Goal: Transaction & Acquisition: Purchase product/service

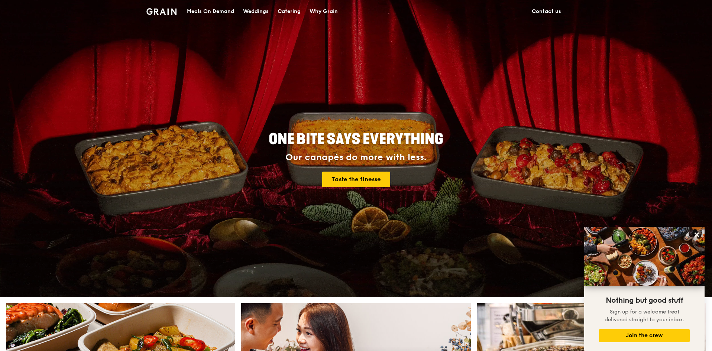
click at [291, 9] on div "Catering" at bounding box center [289, 11] width 23 height 22
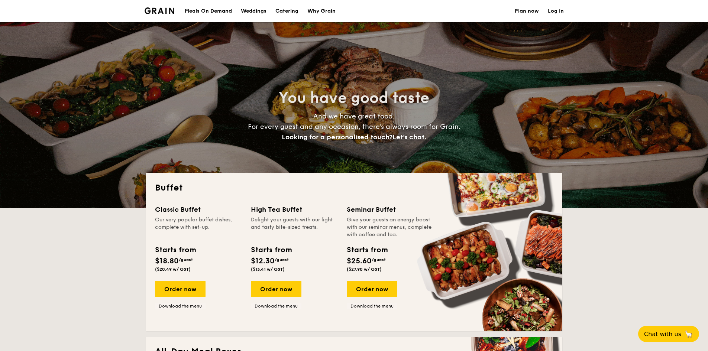
select select
click at [284, 12] on h1 "Catering" at bounding box center [286, 11] width 23 height 22
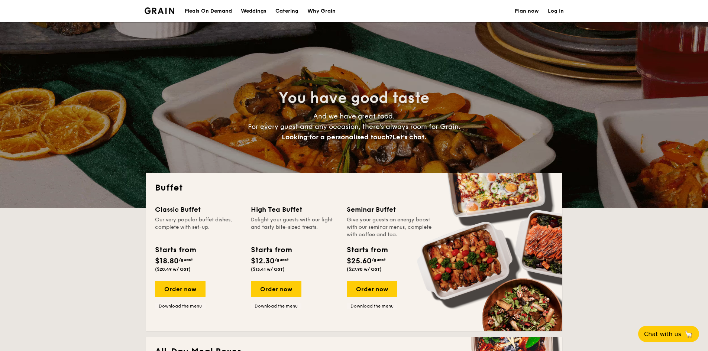
click at [284, 12] on h1 "Catering" at bounding box center [286, 11] width 23 height 22
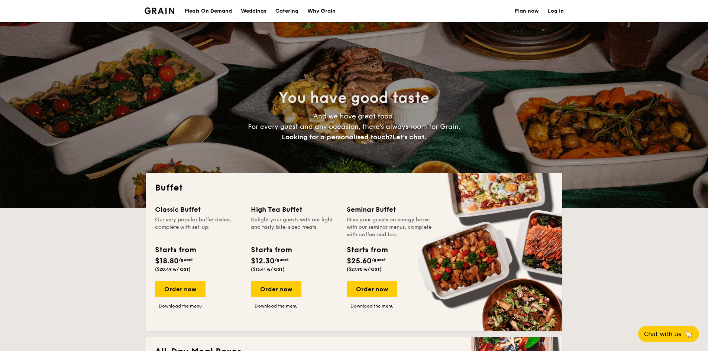
click at [205, 10] on div "Meals On Demand" at bounding box center [208, 11] width 47 height 22
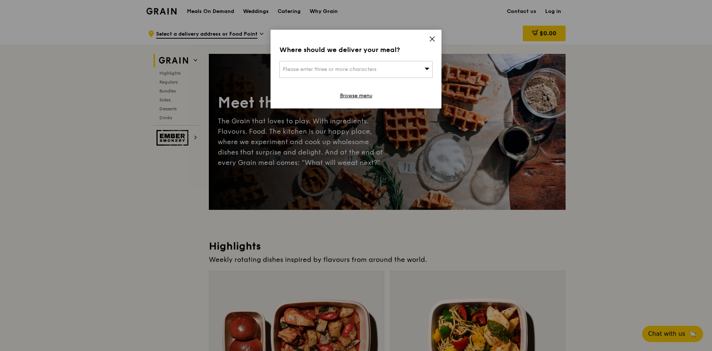
click at [431, 39] on icon at bounding box center [432, 39] width 7 height 7
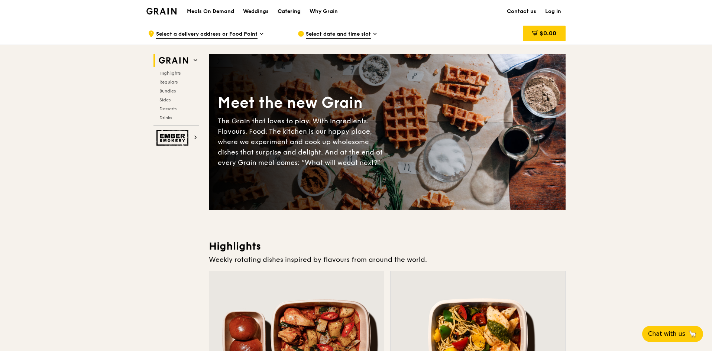
click at [289, 10] on div "Catering" at bounding box center [289, 11] width 23 height 22
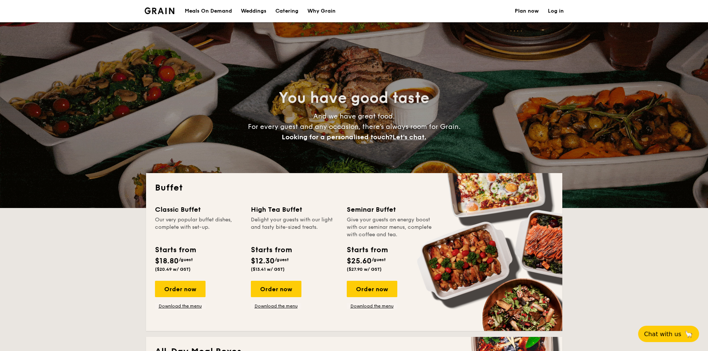
select select
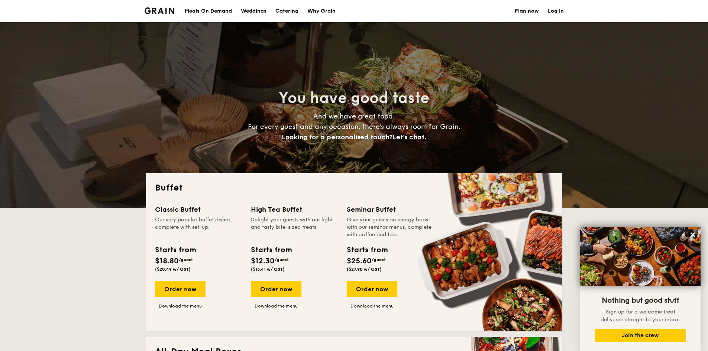
click at [223, 10] on div "Meals On Demand" at bounding box center [208, 11] width 47 height 22
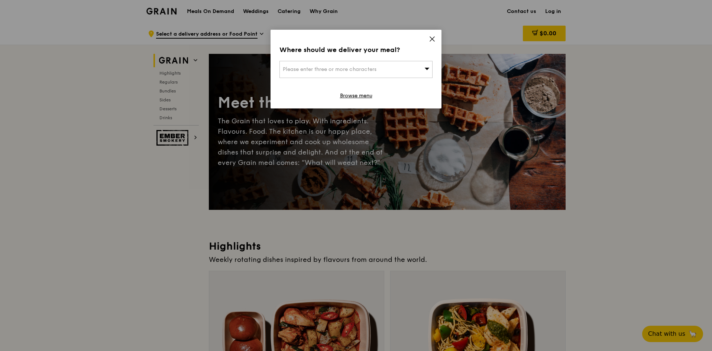
click at [432, 39] on icon at bounding box center [432, 39] width 4 height 4
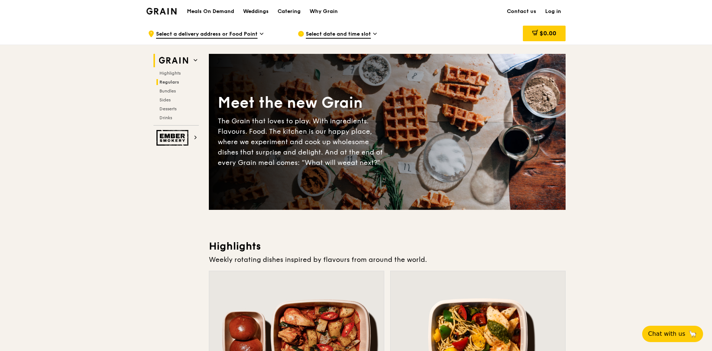
click at [175, 82] on span "Regulars" at bounding box center [169, 82] width 20 height 5
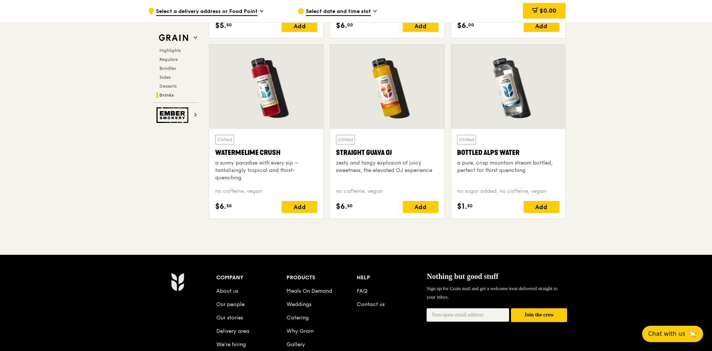
scroll to position [3016, 0]
